Goal: Navigation & Orientation: Find specific page/section

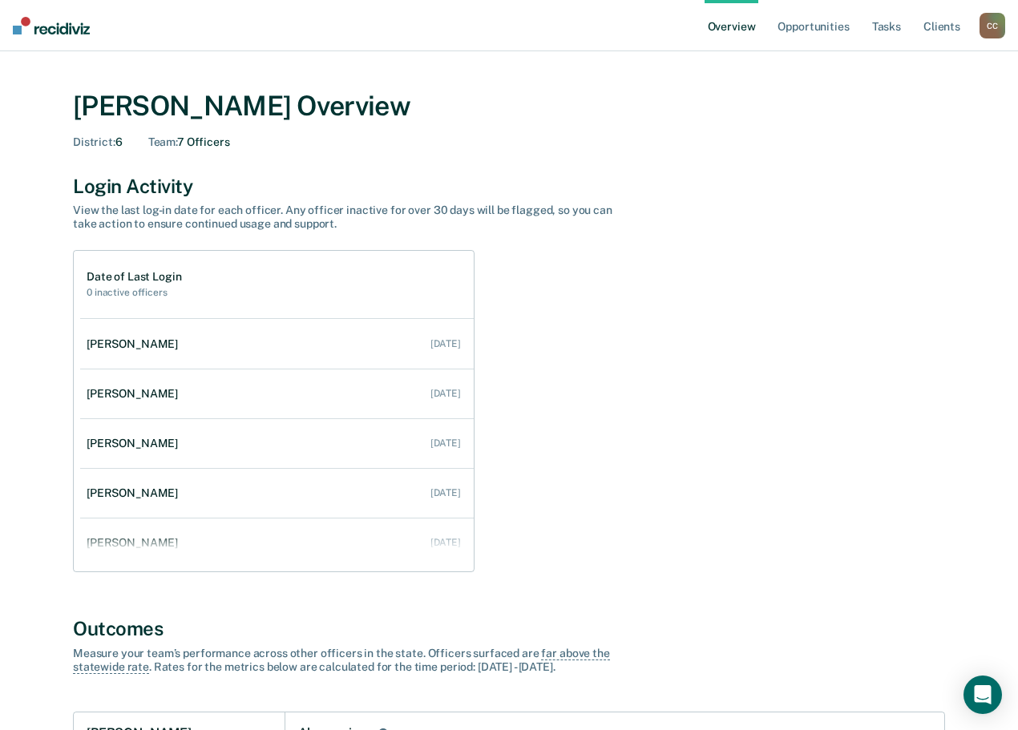
click at [1001, 18] on div "C C" at bounding box center [992, 26] width 26 height 26
click at [887, 99] on link "Go to Operations" at bounding box center [927, 104] width 129 height 14
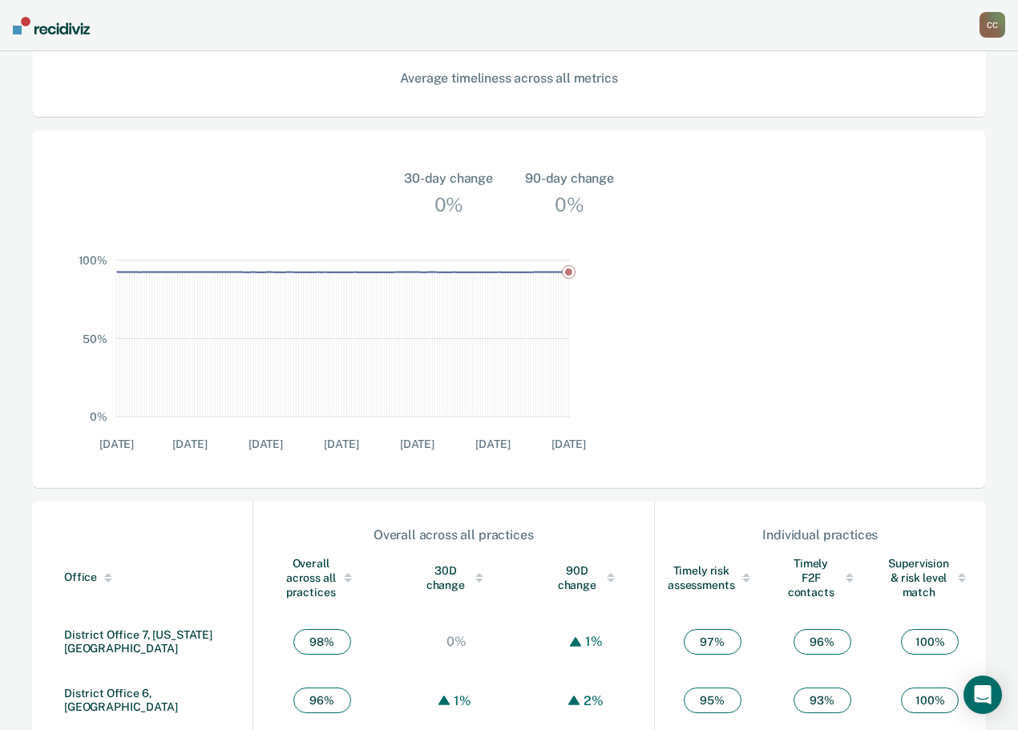
scroll to position [406, 0]
click at [119, 686] on link "District Office 6, [GEOGRAPHIC_DATA]" at bounding box center [121, 699] width 114 height 26
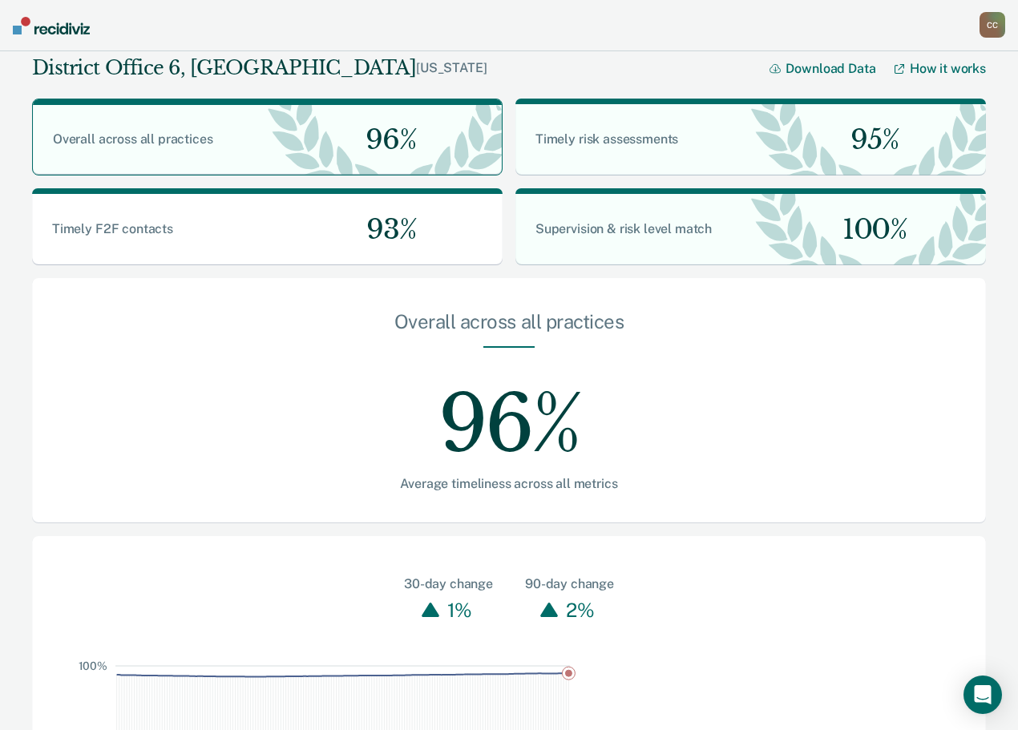
drag, startPoint x: 989, startPoint y: 18, endPoint x: 986, endPoint y: 26, distance: 8.6
click at [986, 26] on div "C C" at bounding box center [992, 25] width 26 height 26
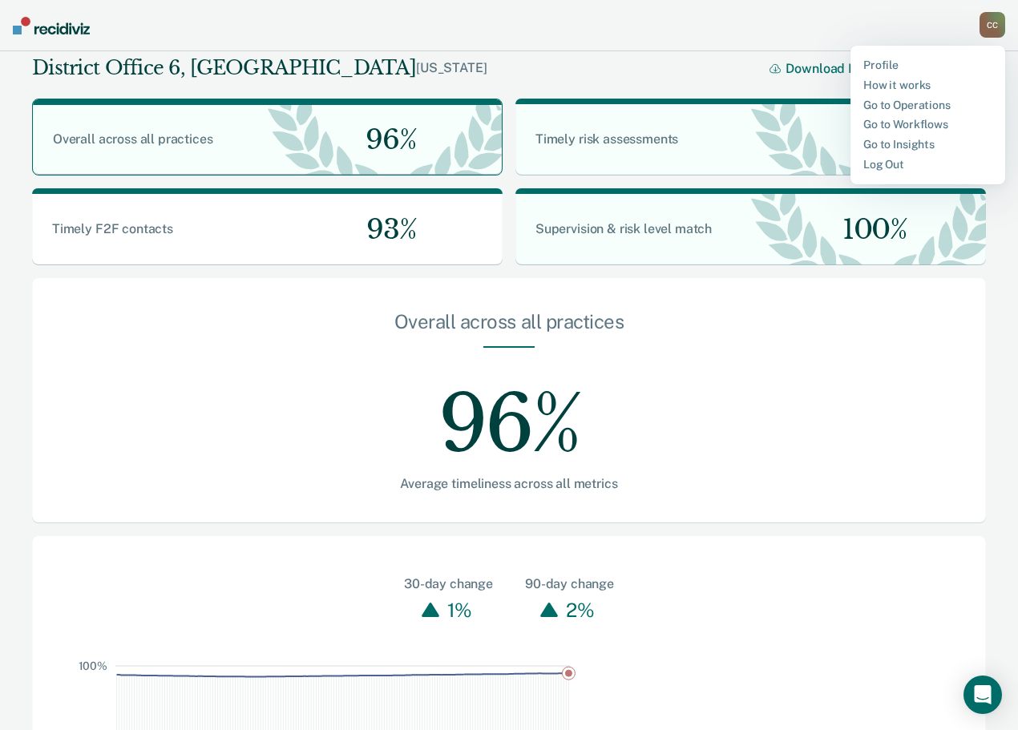
click at [909, 114] on div "Profile How it works Go to Operations Go to Workflows Go to Insights Log Out" at bounding box center [927, 115] width 155 height 139
click at [907, 122] on link "Go to Workflows" at bounding box center [927, 125] width 129 height 14
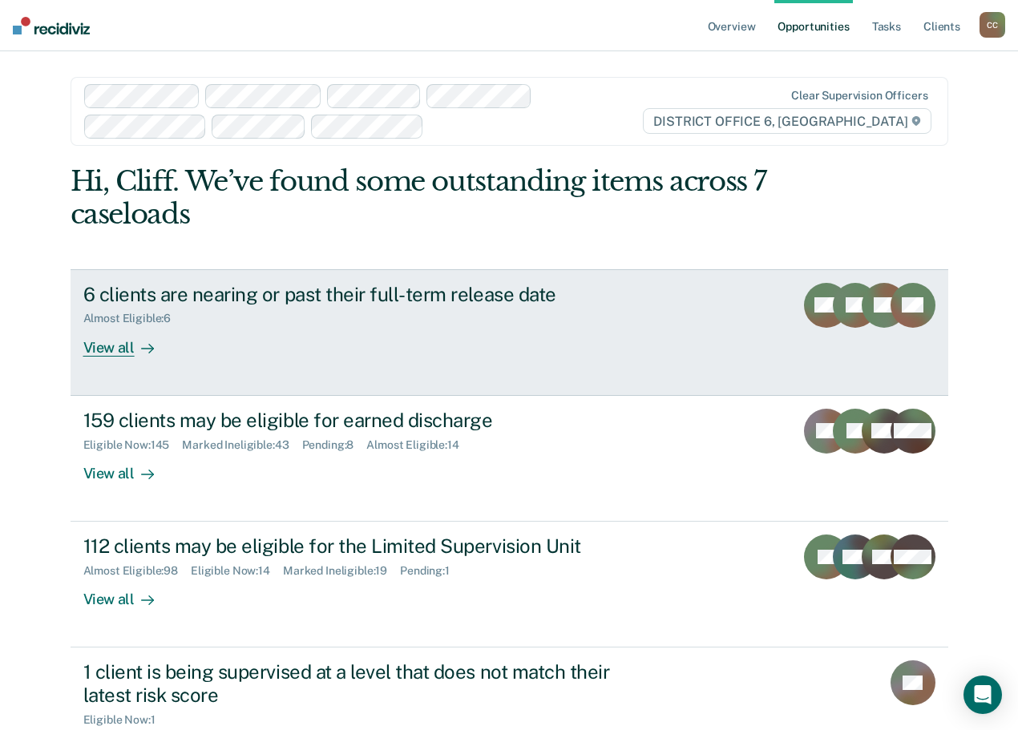
click at [173, 331] on div "View all" at bounding box center [128, 340] width 90 height 31
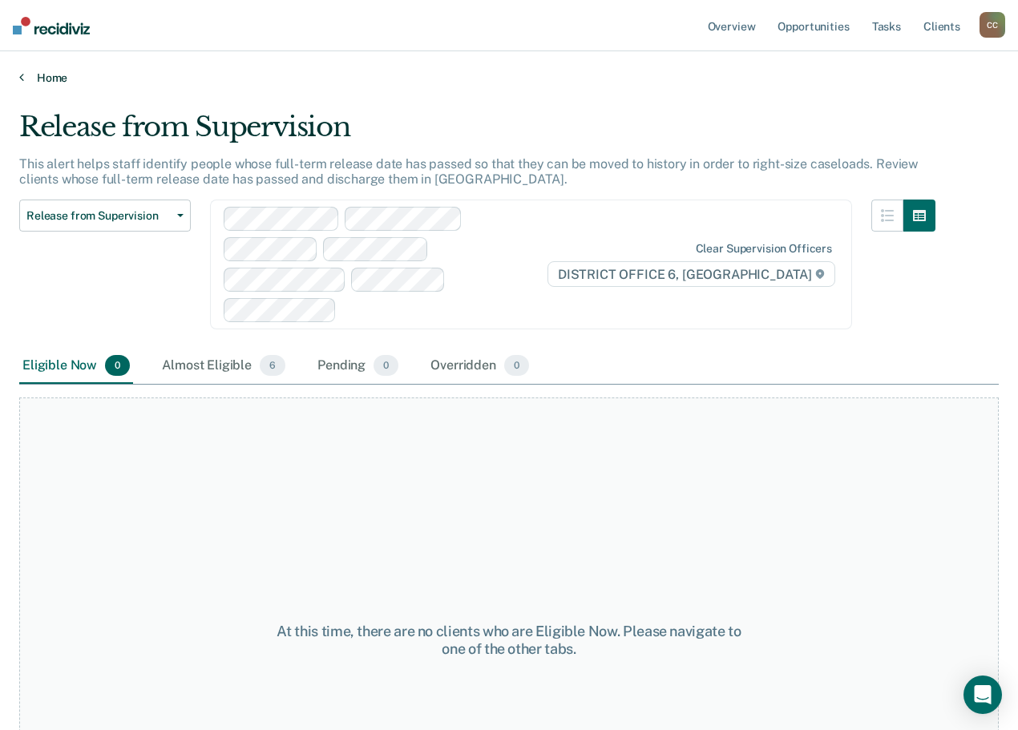
click at [19, 72] on icon at bounding box center [21, 77] width 5 height 13
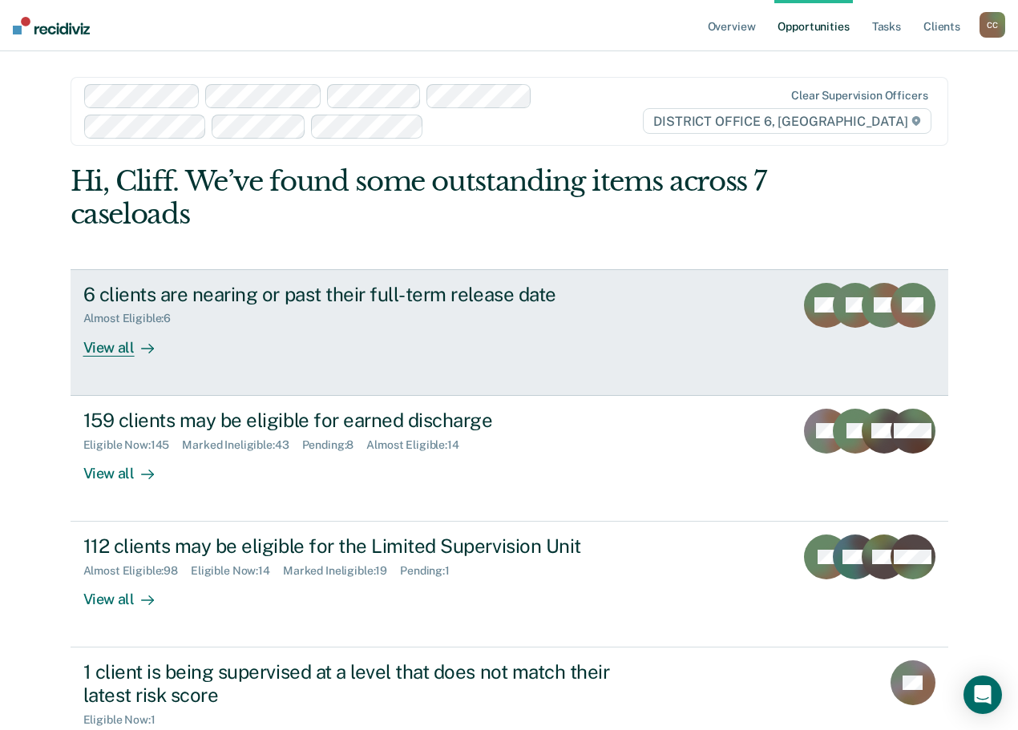
click at [484, 298] on div "6 clients are nearing or past their full-term release date" at bounding box center [364, 294] width 562 height 23
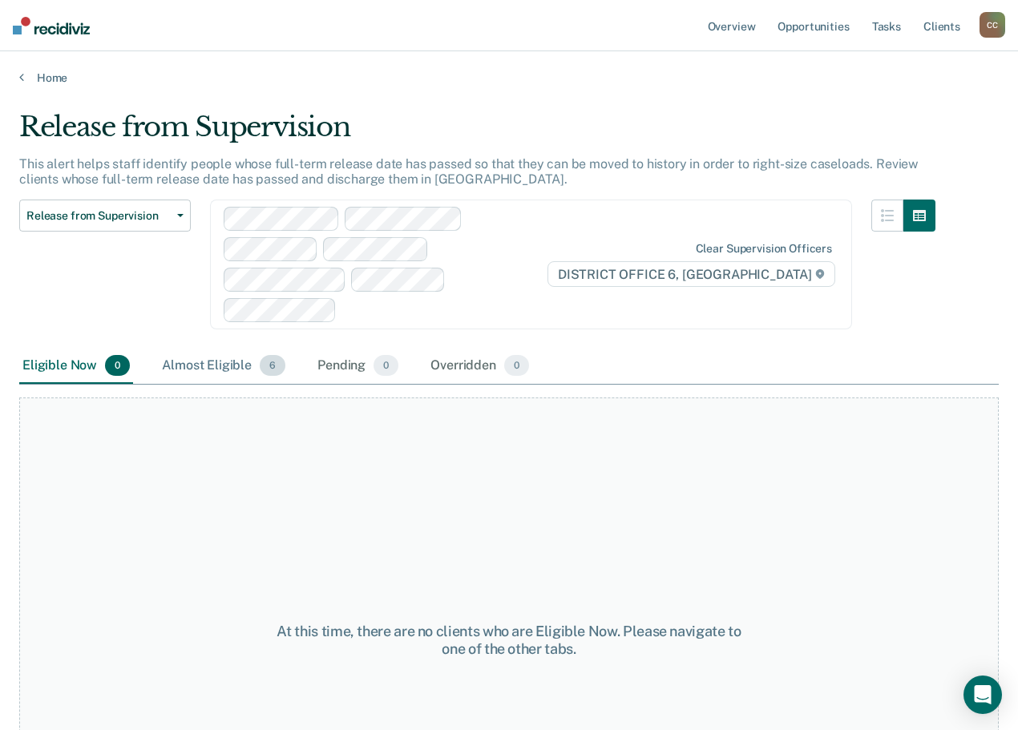
click at [242, 364] on div "Almost Eligible 6" at bounding box center [224, 366] width 130 height 35
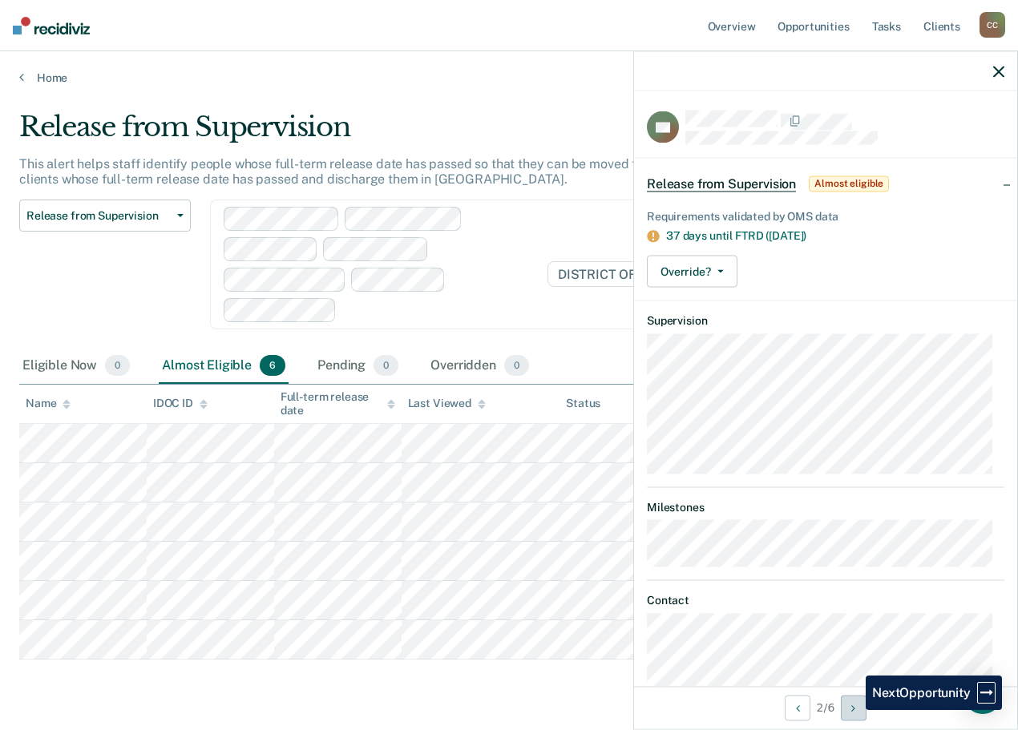
click at [853, 710] on icon "Next Opportunity" at bounding box center [853, 707] width 4 height 11
drag, startPoint x: 998, startPoint y: 62, endPoint x: 942, endPoint y: 95, distance: 64.6
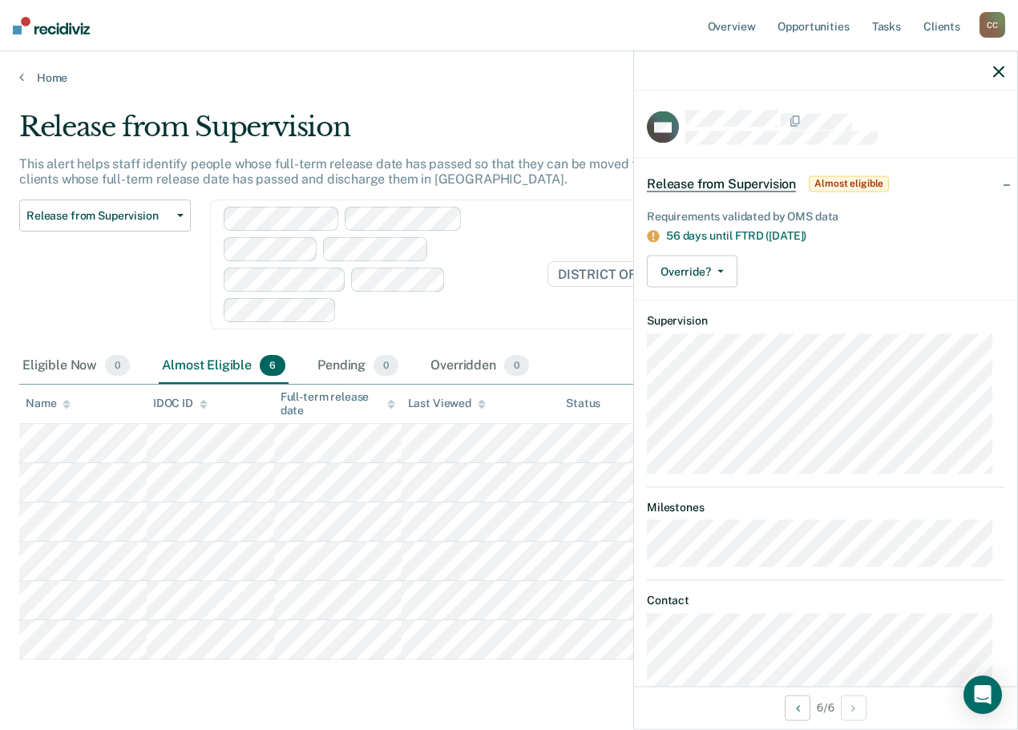
click at [997, 62] on div at bounding box center [825, 71] width 383 height 40
click at [1002, 67] on icon "button" at bounding box center [998, 71] width 11 height 11
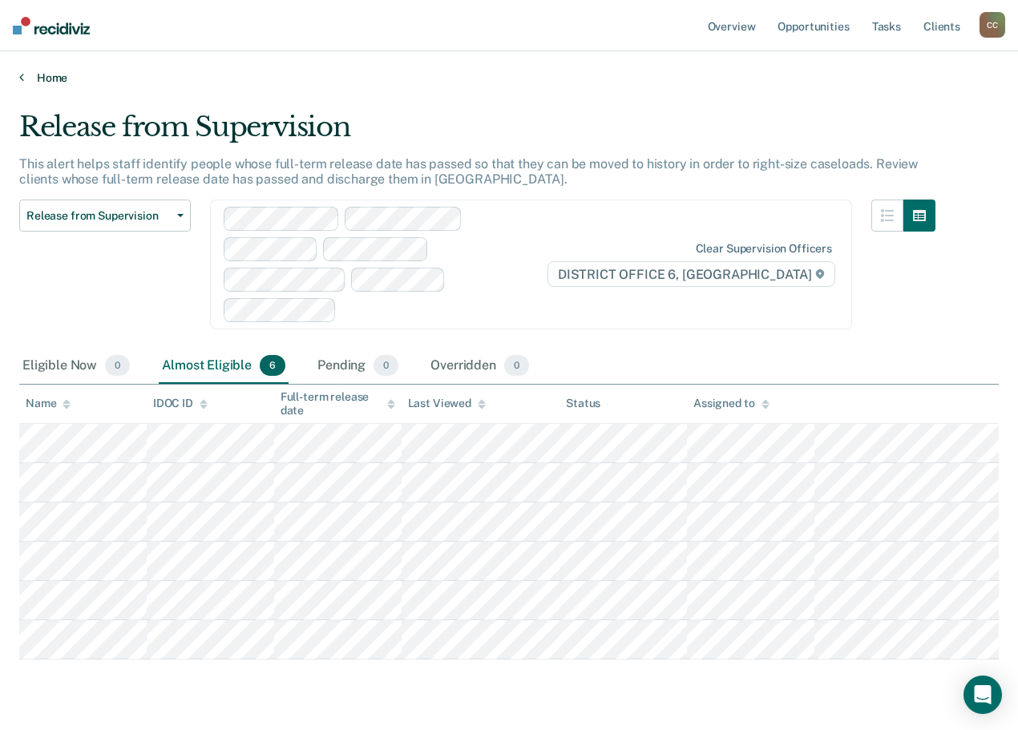
click at [23, 79] on icon at bounding box center [21, 77] width 5 height 13
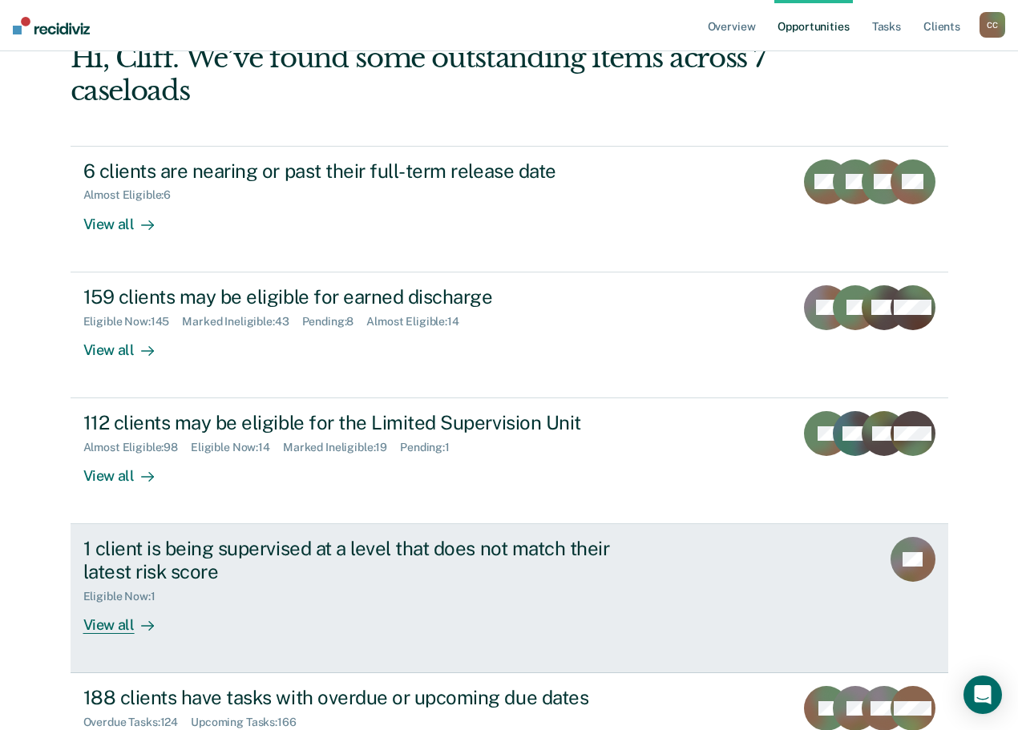
scroll to position [160, 0]
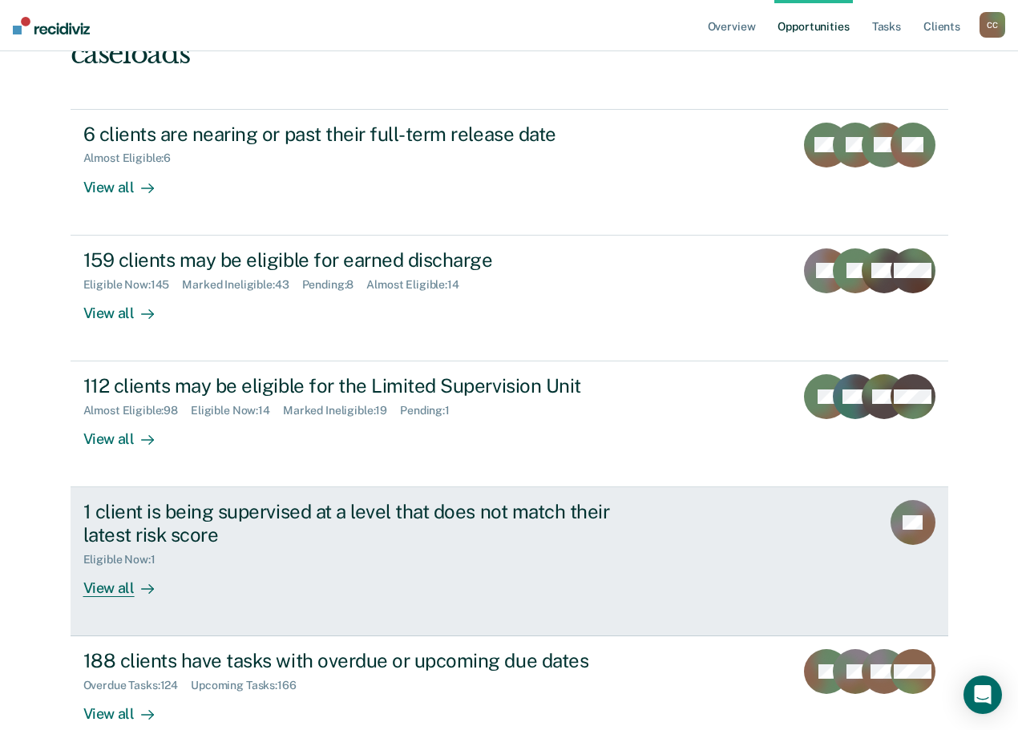
click at [241, 530] on div "1 client is being supervised at a level that does not match their latest risk s…" at bounding box center [364, 523] width 562 height 46
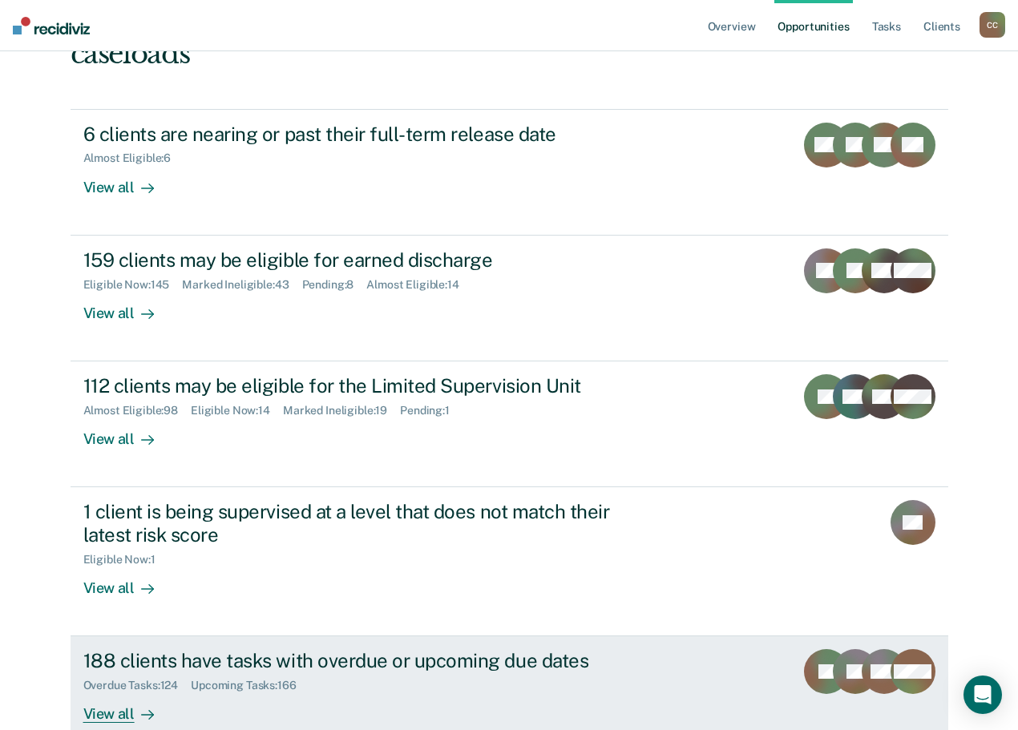
scroll to position [256, 0]
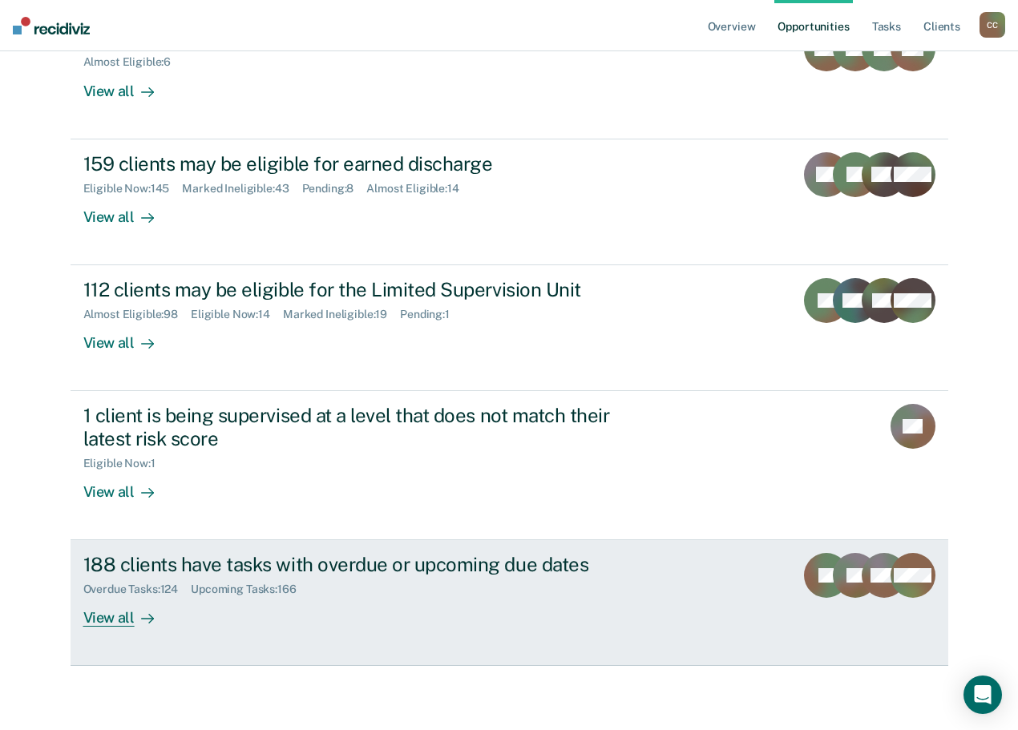
click at [389, 566] on div "188 clients have tasks with overdue or upcoming due dates" at bounding box center [364, 564] width 562 height 23
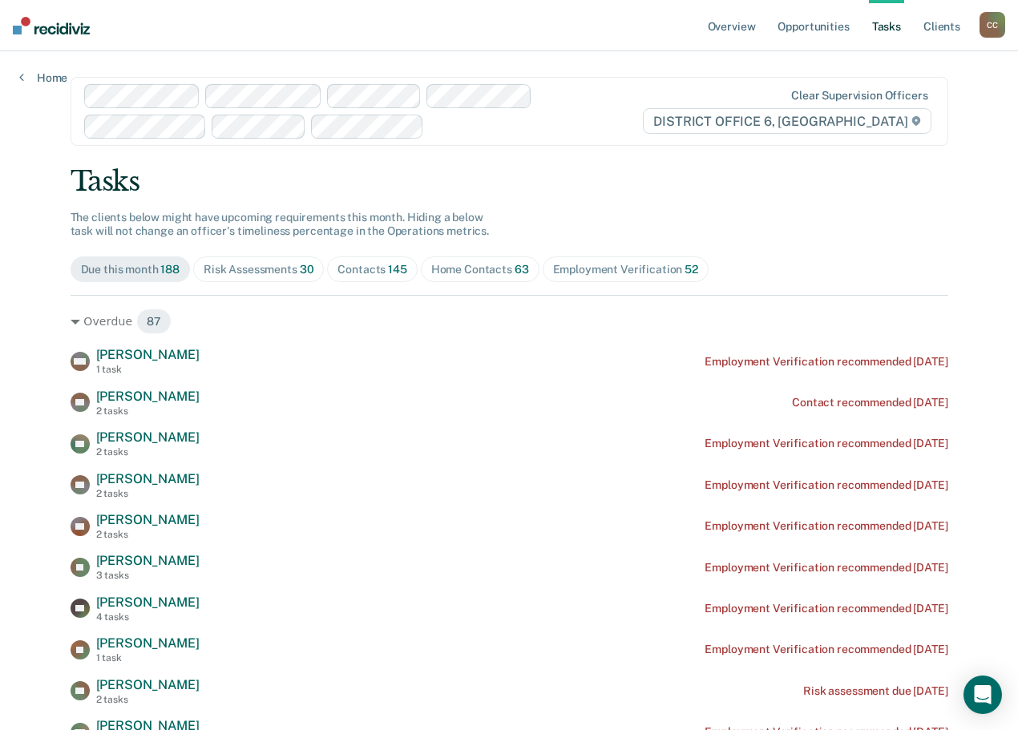
click at [983, 28] on div "C C" at bounding box center [992, 25] width 26 height 26
click at [883, 104] on link "Go to Operations" at bounding box center [927, 106] width 129 height 14
